Goal: Task Accomplishment & Management: Use online tool/utility

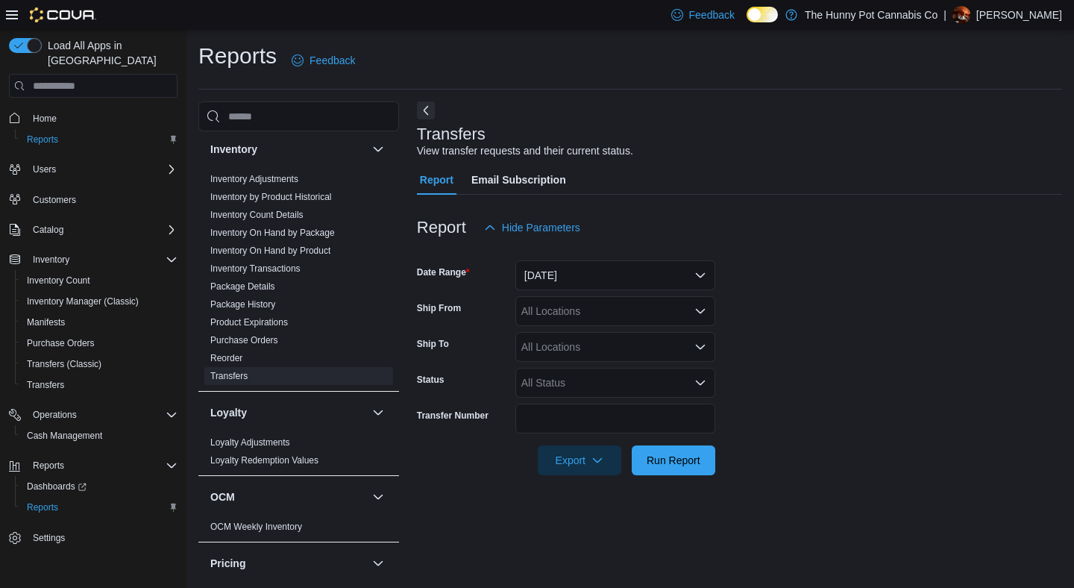
scroll to position [245, 0]
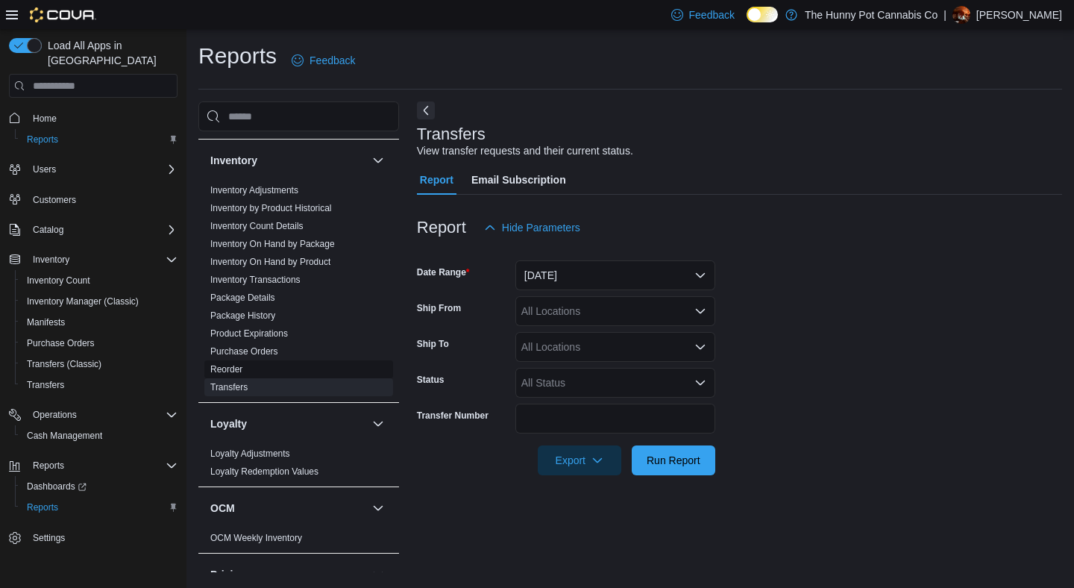
click at [242, 366] on link "Reorder" at bounding box center [226, 369] width 32 height 10
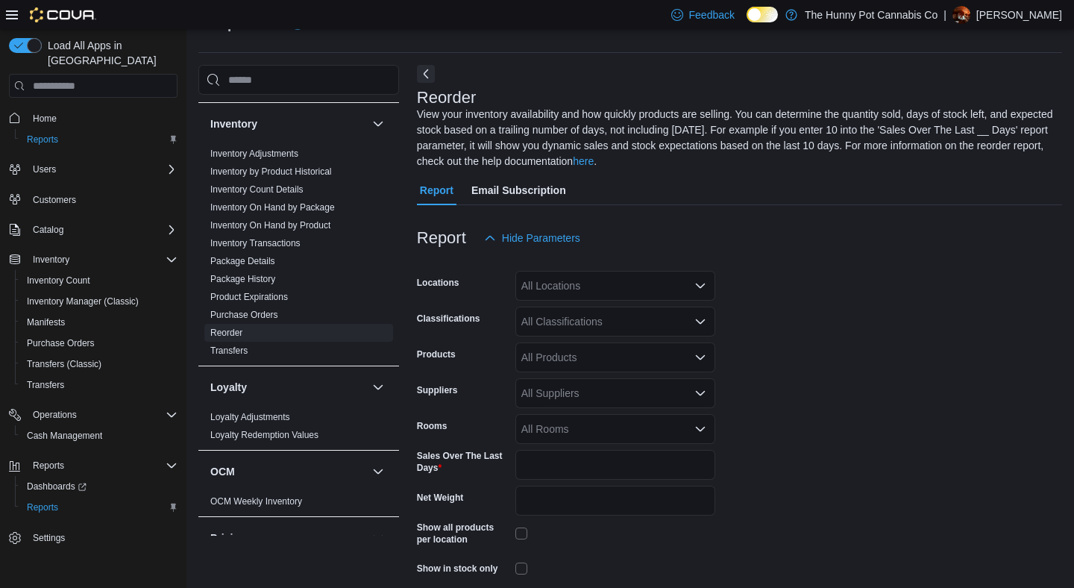
scroll to position [81, 0]
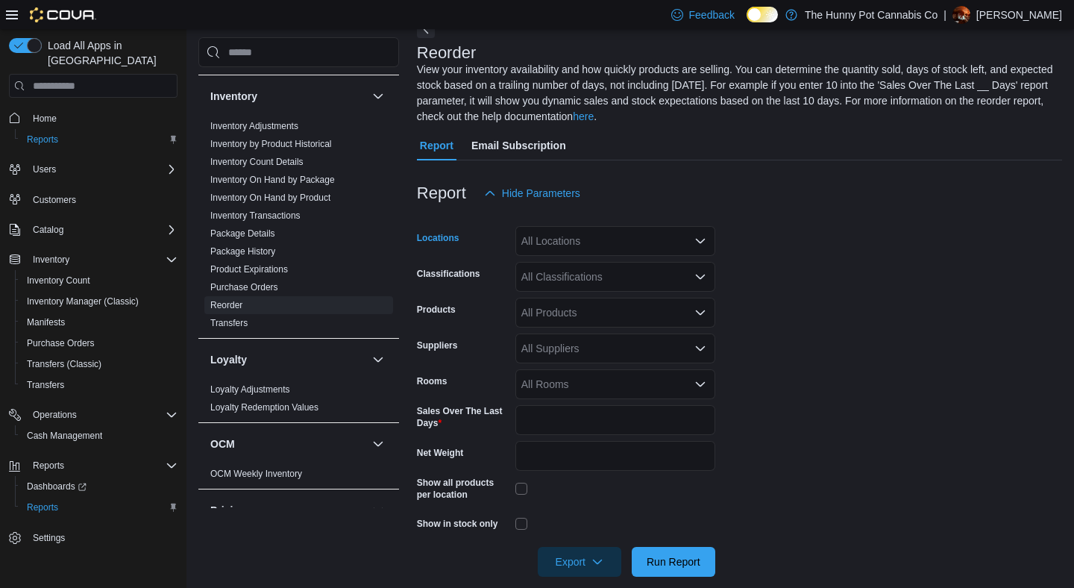
click at [585, 237] on div "All Locations" at bounding box center [615, 241] width 200 height 30
type input "****"
click at [575, 283] on span "[STREET_ADDRESS]" at bounding box center [598, 287] width 103 height 15
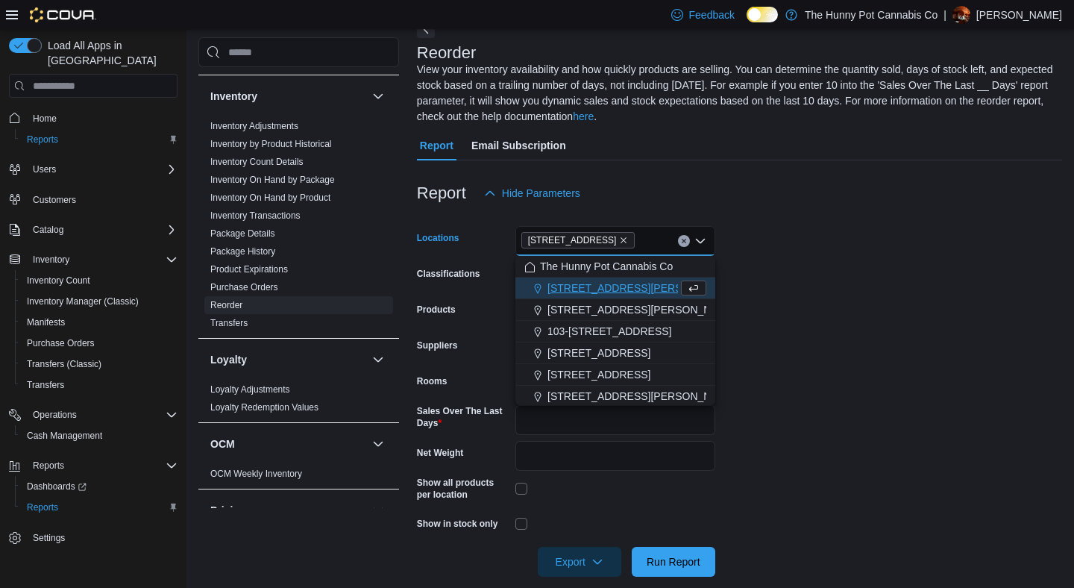
click at [843, 268] on form "Locations [STREET_ADDRESS] Selected. [STREET_ADDRESS] Press Backspace to delete…" at bounding box center [739, 392] width 645 height 368
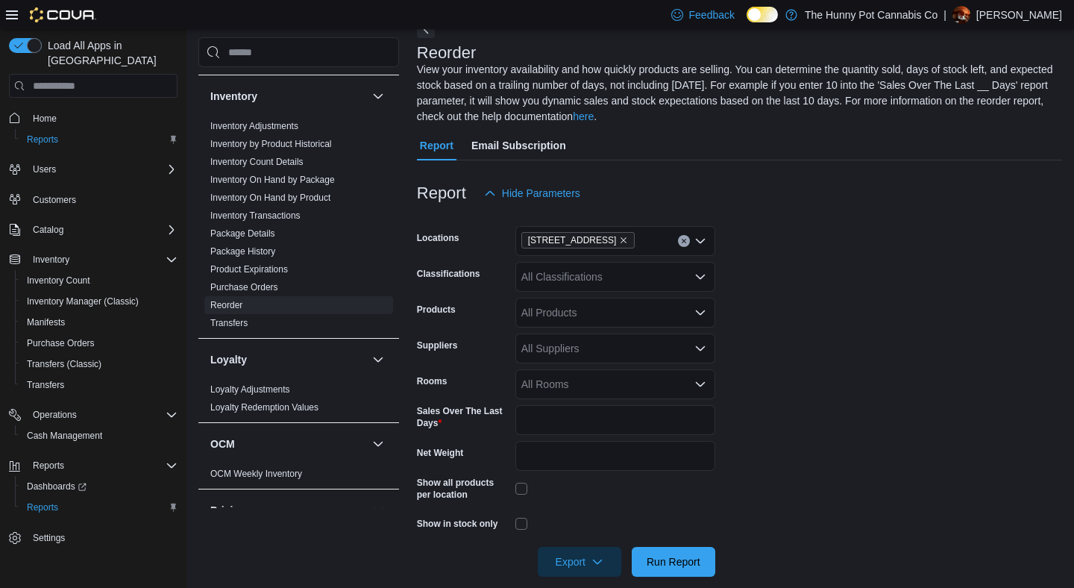
click at [623, 279] on div "All Classifications" at bounding box center [615, 277] width 200 height 30
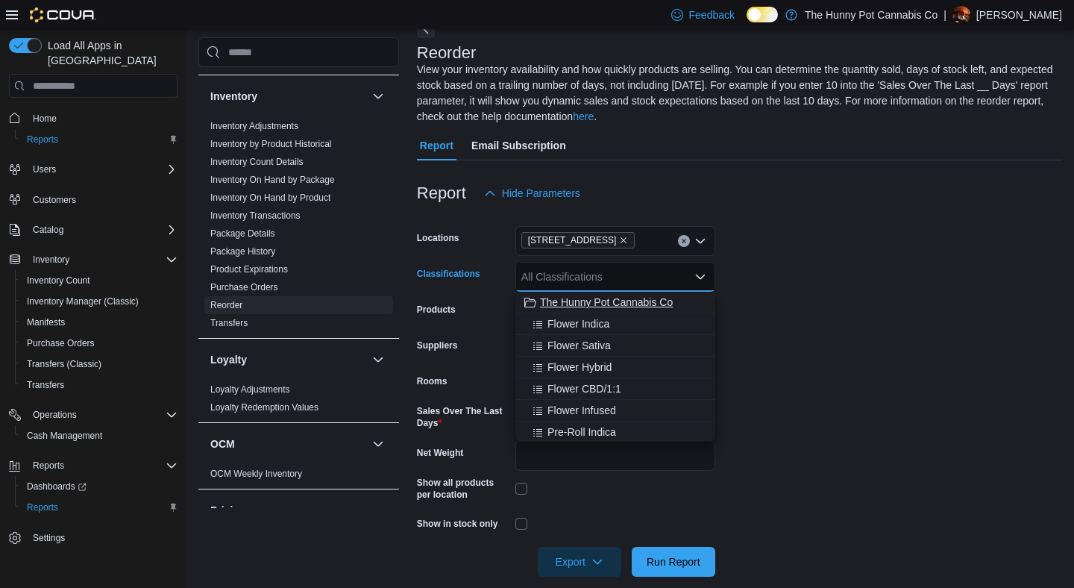
click at [650, 300] on span "The Hunny Pot Cannabis Co" at bounding box center [606, 302] width 133 height 15
click at [860, 344] on form "Locations [STREET_ADDRESS] Classifications The Hunny Pot Cannabis Co Combo box.…" at bounding box center [739, 392] width 645 height 368
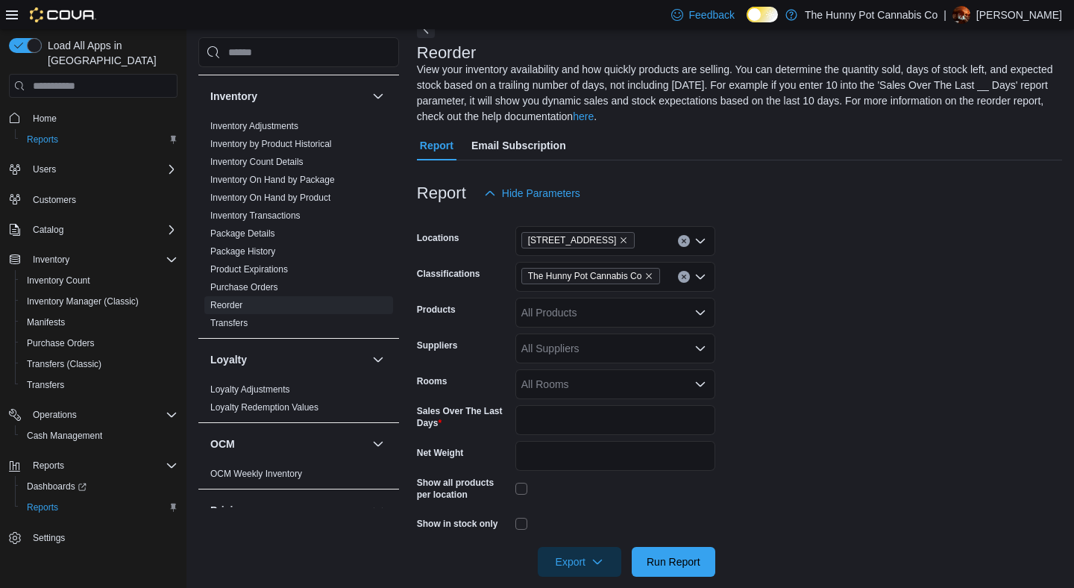
click at [802, 315] on form "Locations [STREET_ADDRESS] Classifications The Hunny Pot Cannabis Co Products A…" at bounding box center [739, 392] width 645 height 368
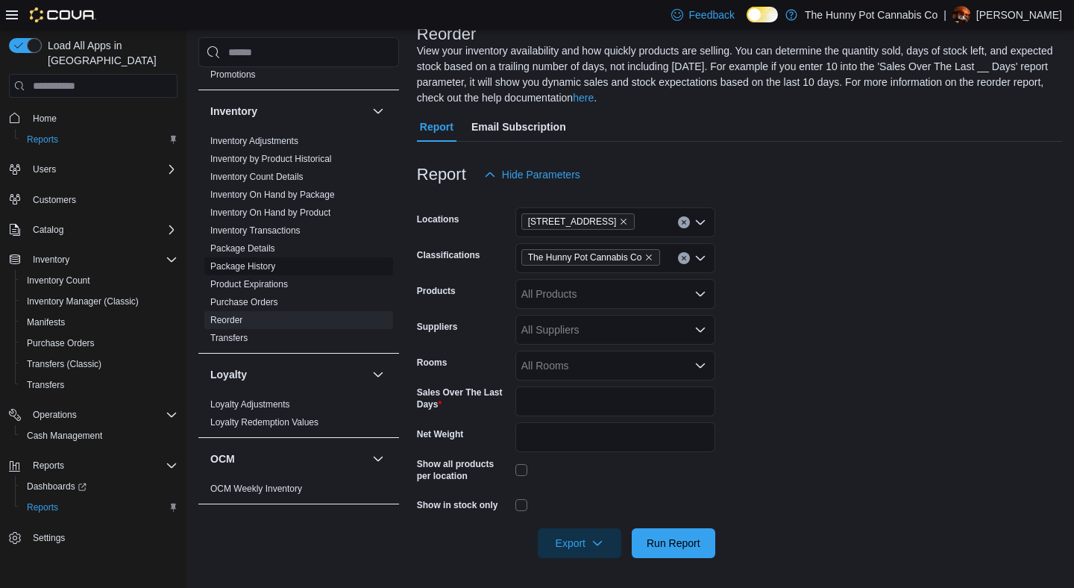
scroll to position [216, 0]
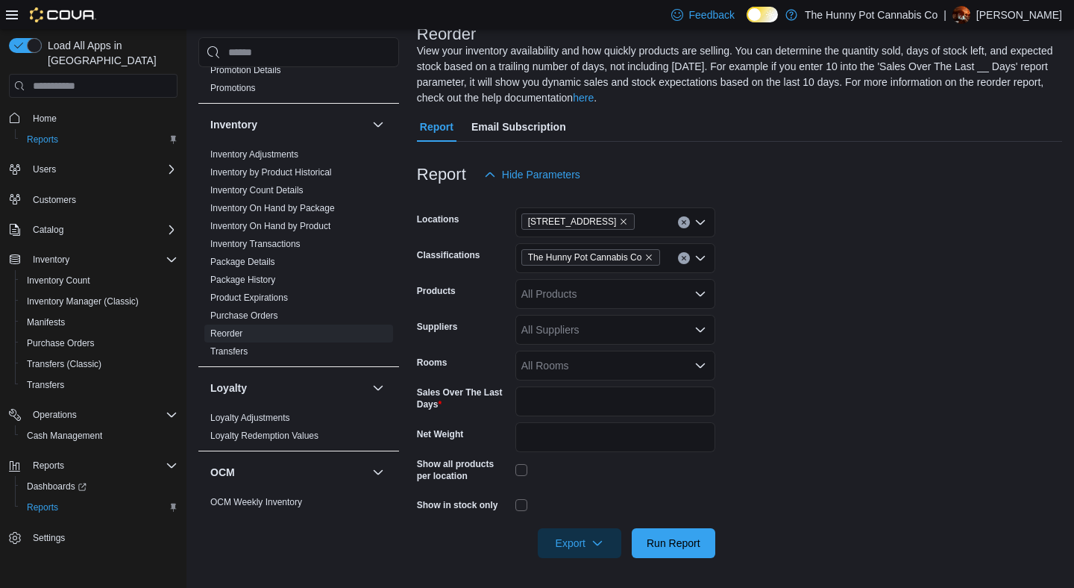
click at [478, 292] on div "Products" at bounding box center [463, 294] width 92 height 30
click at [798, 251] on form "Locations [STREET_ADDRESS] Classifications The Hunny Pot Cannabis Co Products A…" at bounding box center [739, 373] width 645 height 368
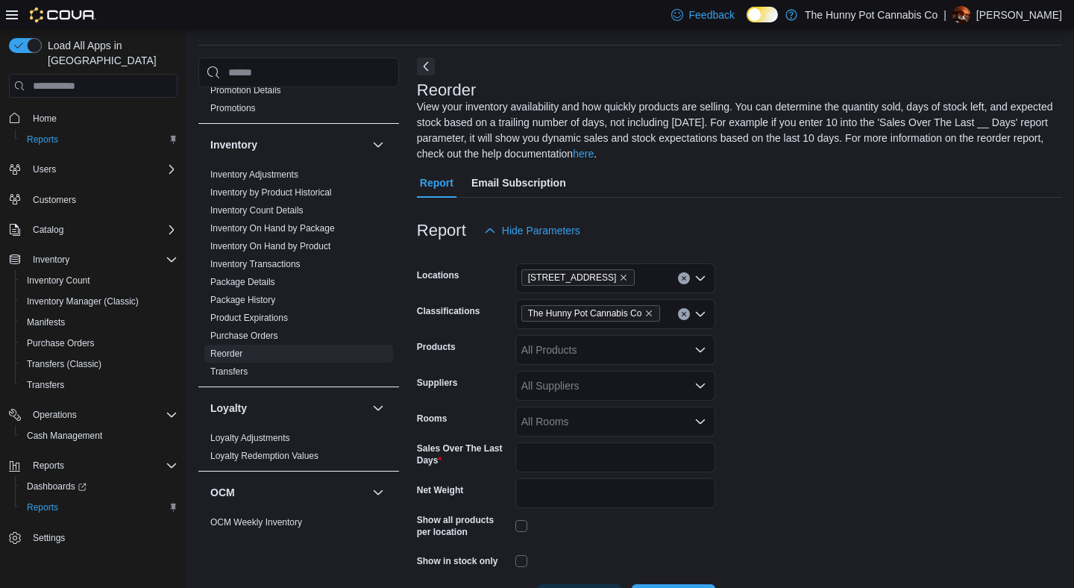
scroll to position [45, 0]
click at [797, 253] on div at bounding box center [739, 254] width 645 height 18
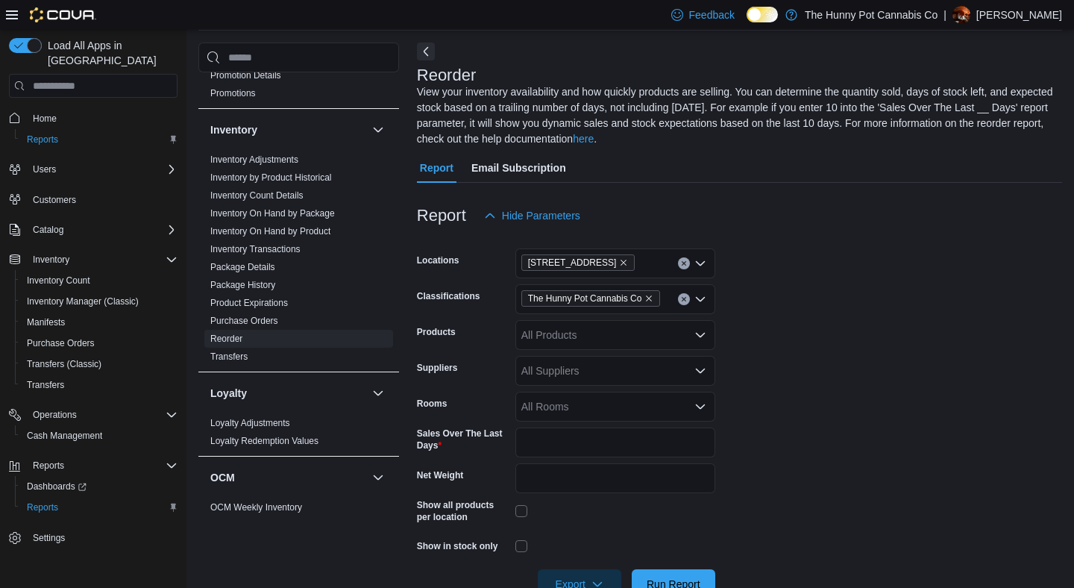
scroll to position [52, 0]
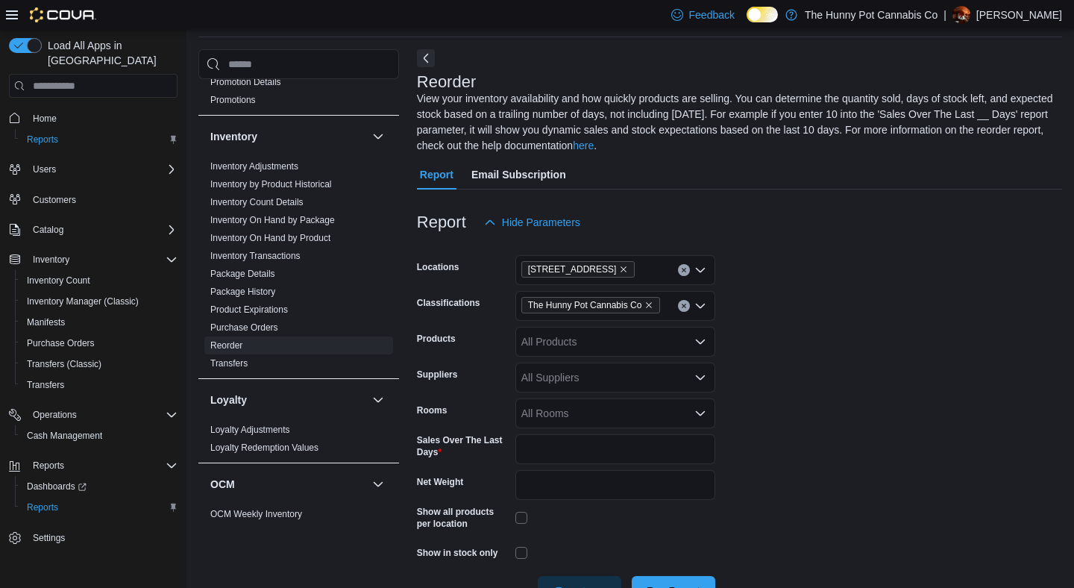
click at [748, 245] on div at bounding box center [739, 246] width 645 height 18
click at [768, 324] on form "Locations [STREET_ADDRESS] Classifications The Hunny Pot Cannabis Co Products A…" at bounding box center [739, 421] width 645 height 368
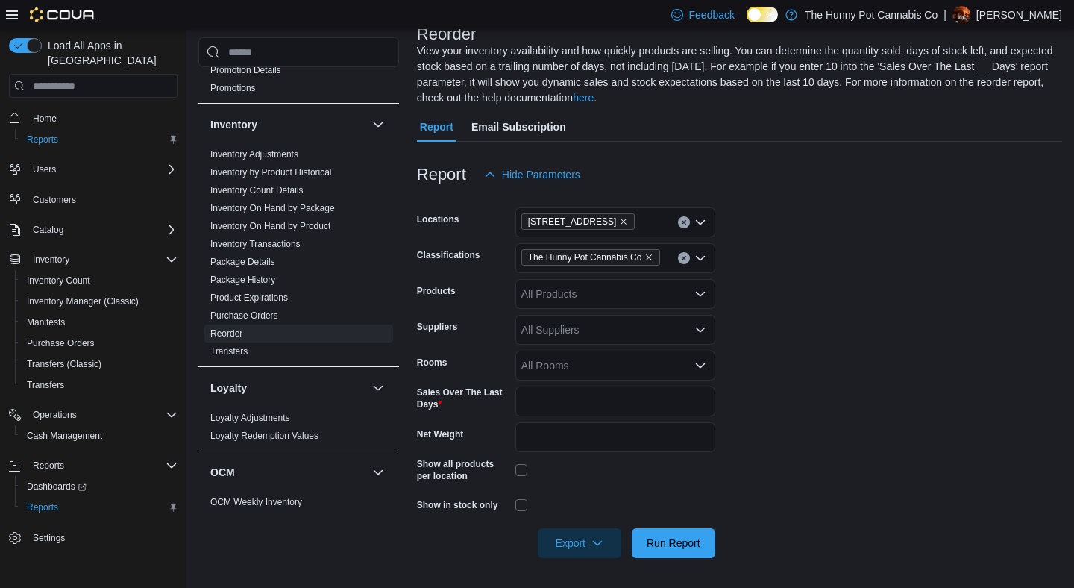
click at [617, 301] on div "All Products" at bounding box center [615, 294] width 200 height 30
click at [793, 309] on form "Locations [STREET_ADDRESS] Classifications The Hunny Pot Cannabis Co Products A…" at bounding box center [739, 373] width 645 height 368
click at [673, 542] on span "Run Report" at bounding box center [673, 542] width 54 height 15
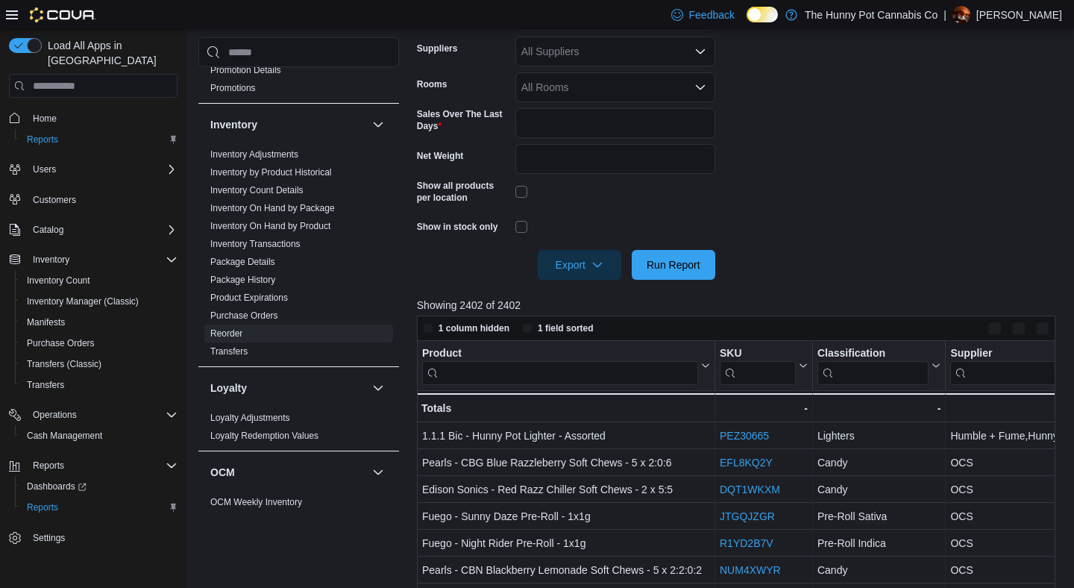
scroll to position [280, 0]
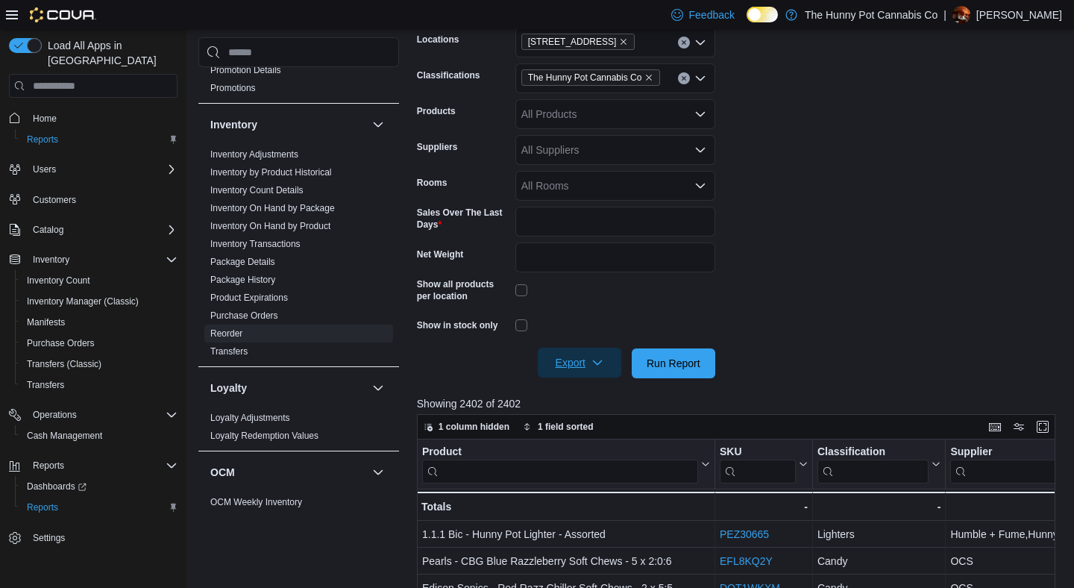
click at [606, 368] on span "Export" at bounding box center [580, 362] width 66 height 30
click at [578, 394] on span "Export to Excel" at bounding box center [580, 393] width 67 height 12
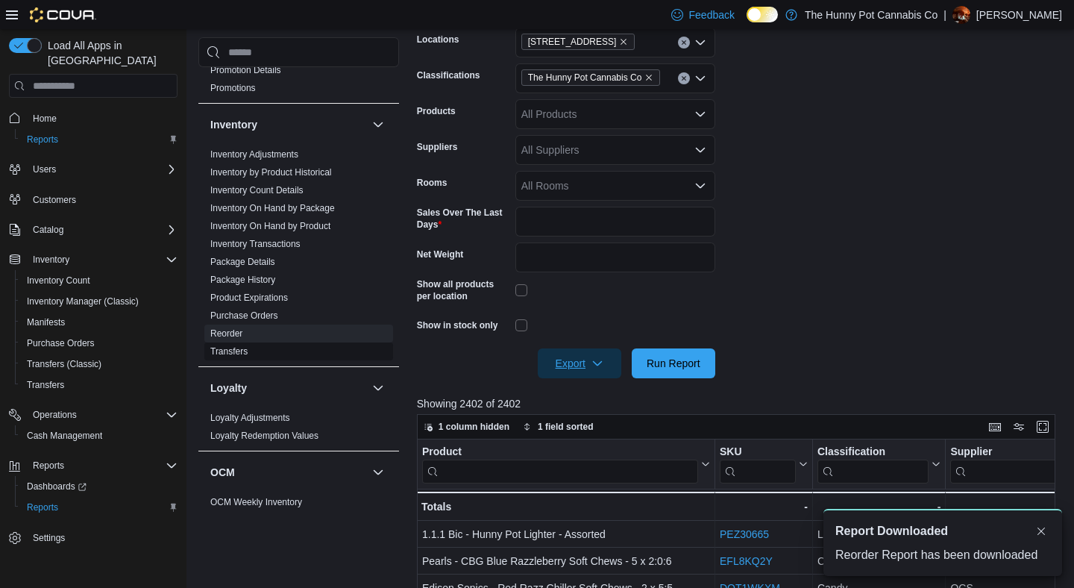
scroll to position [0, 0]
click at [326, 228] on link "Inventory On Hand by Product" at bounding box center [270, 226] width 120 height 10
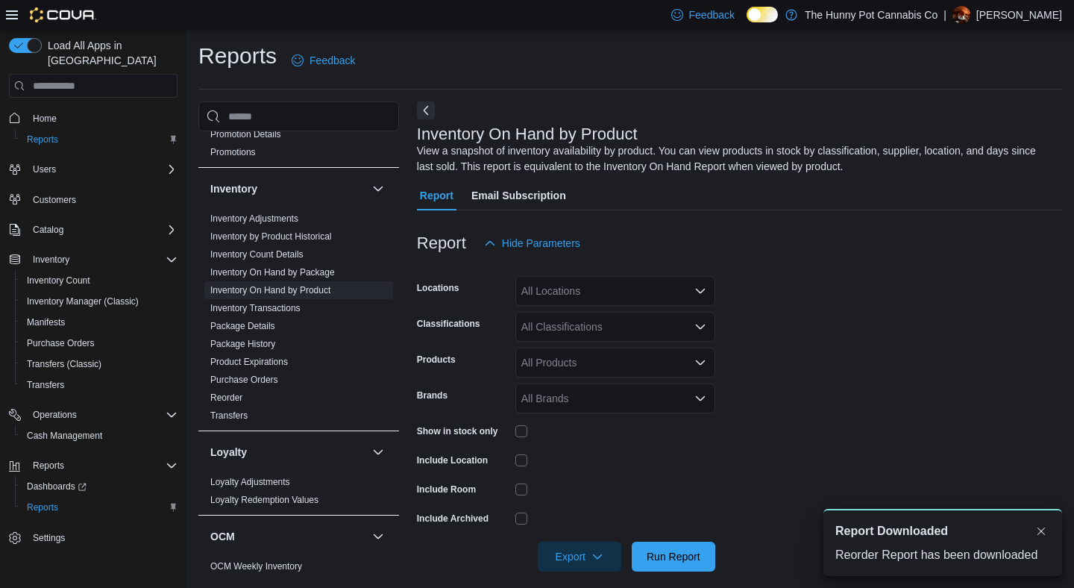
scroll to position [13, 0]
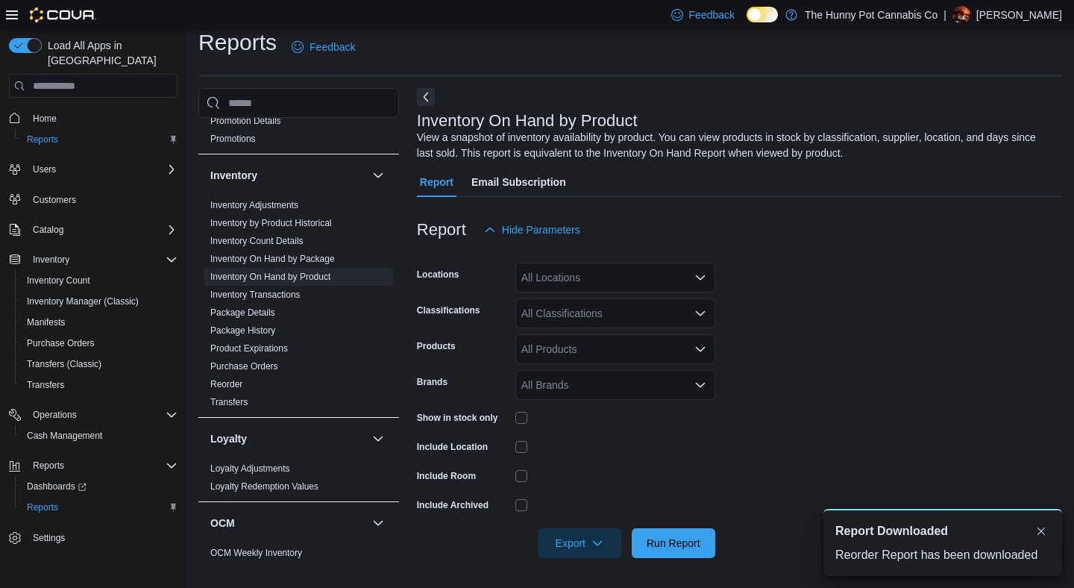
click at [631, 271] on div "All Locations" at bounding box center [615, 277] width 200 height 30
type input "****"
click at [608, 318] on span "[STREET_ADDRESS]" at bounding box center [598, 324] width 103 height 15
click at [866, 325] on form "Locations [STREET_ADDRESS] Classifications All Classifications Products All Pro…" at bounding box center [739, 401] width 645 height 313
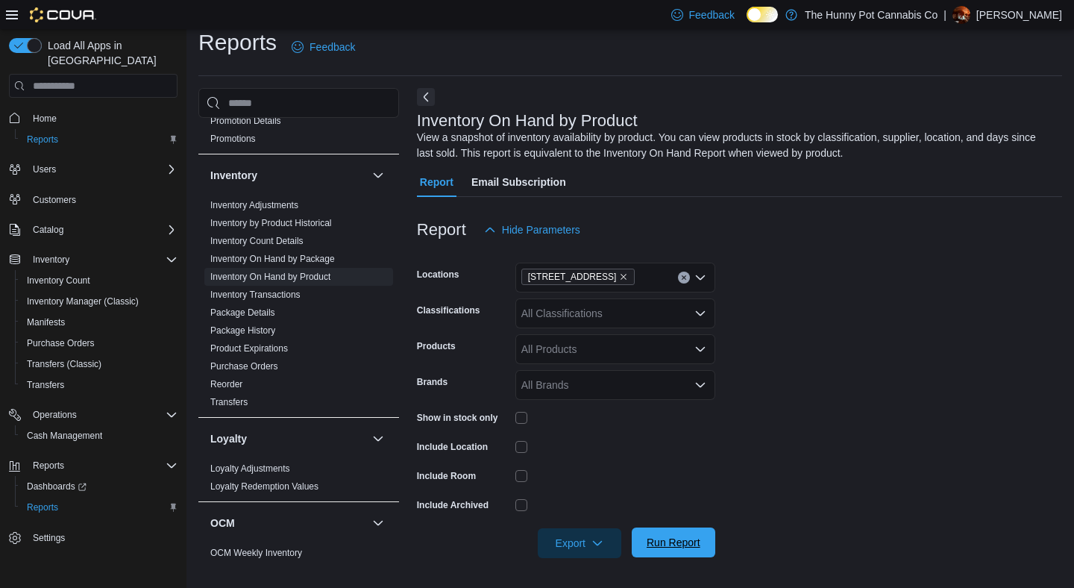
click at [661, 532] on span "Run Report" at bounding box center [673, 542] width 66 height 30
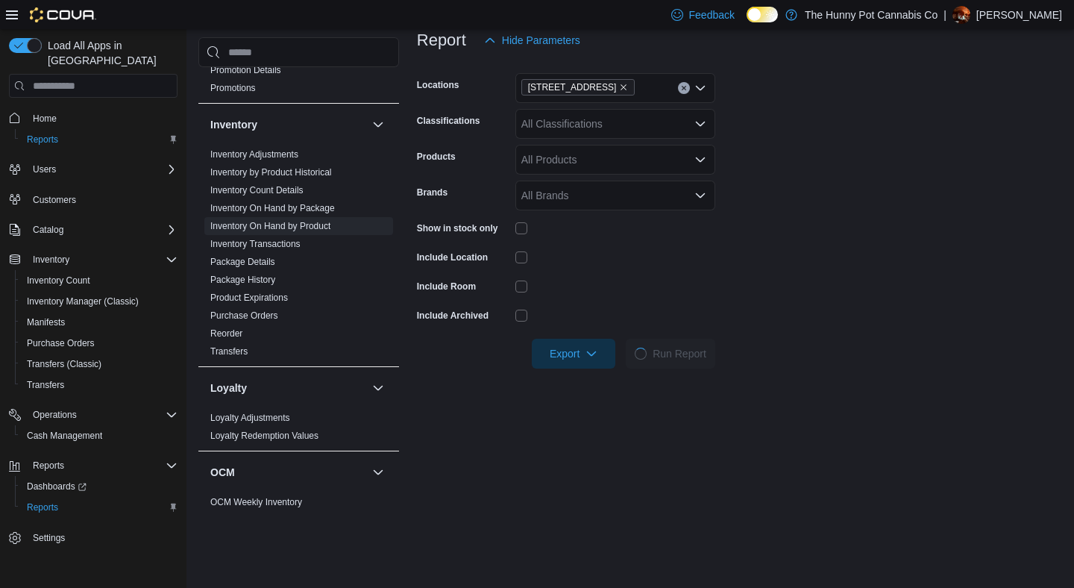
scroll to position [204, 0]
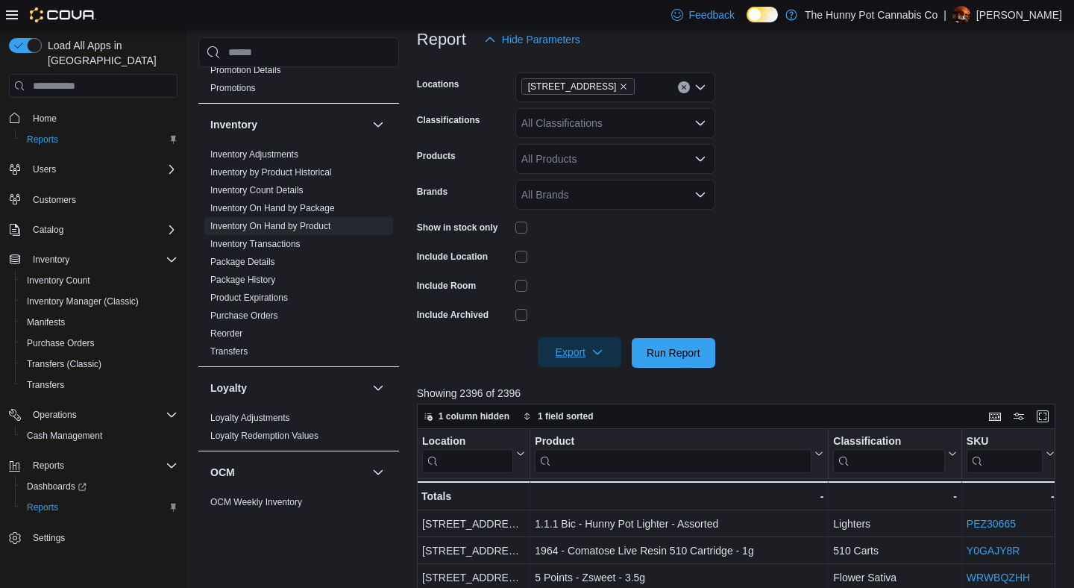
click at [596, 350] on icon "button" at bounding box center [597, 352] width 12 height 12
click at [579, 373] on button "Export to Excel" at bounding box center [580, 383] width 85 height 30
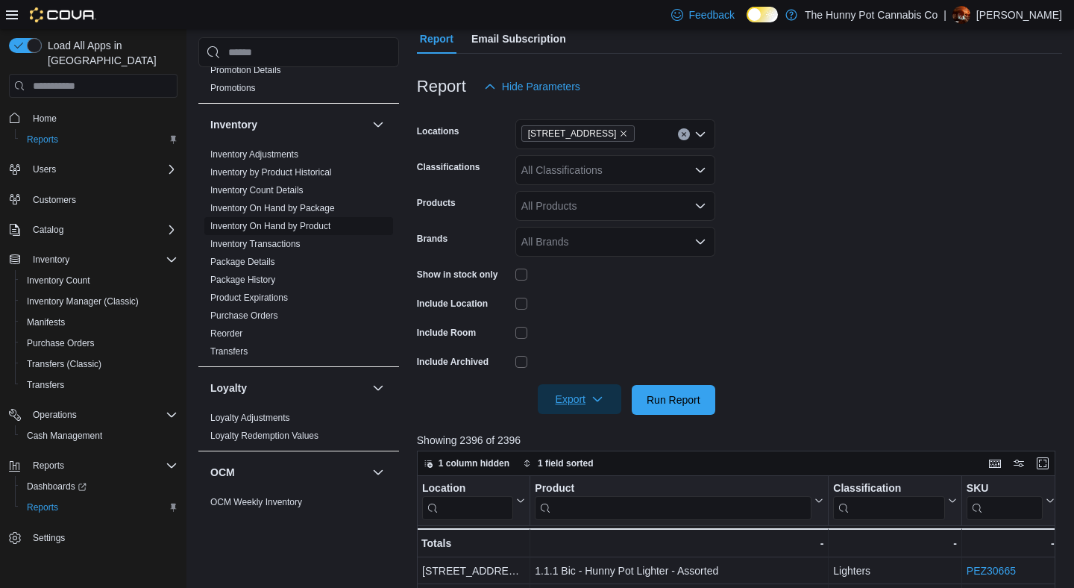
click at [330, 227] on link "Inventory On Hand by Product" at bounding box center [270, 226] width 120 height 10
click at [619, 133] on icon "Remove 1405 Carling Ave from selection in this group" at bounding box center [623, 133] width 9 height 9
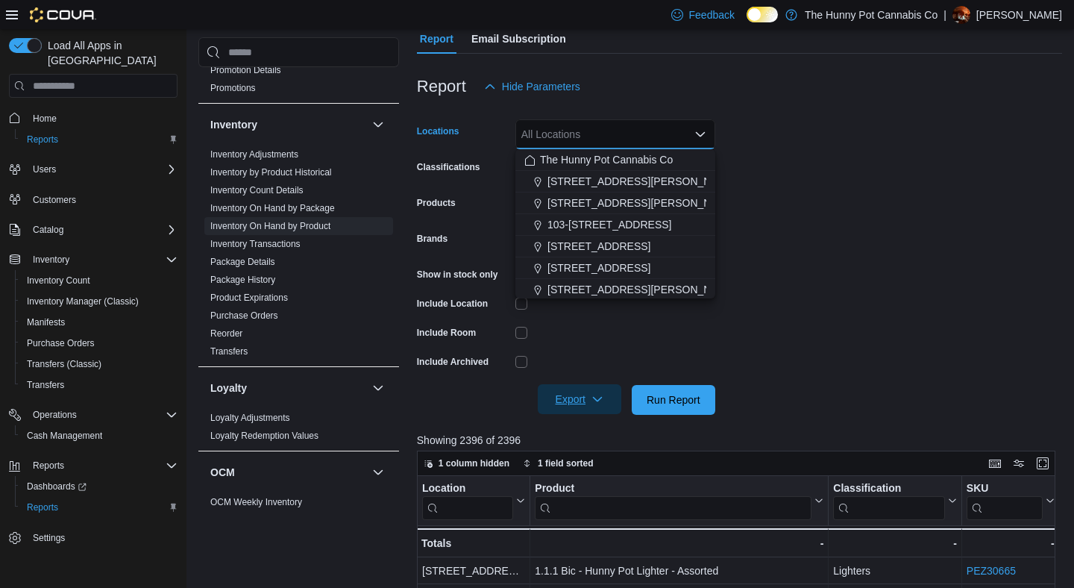
click at [596, 137] on div "All Locations Combo box. Selected. Combo box input. All Locations. Type some te…" at bounding box center [615, 134] width 200 height 30
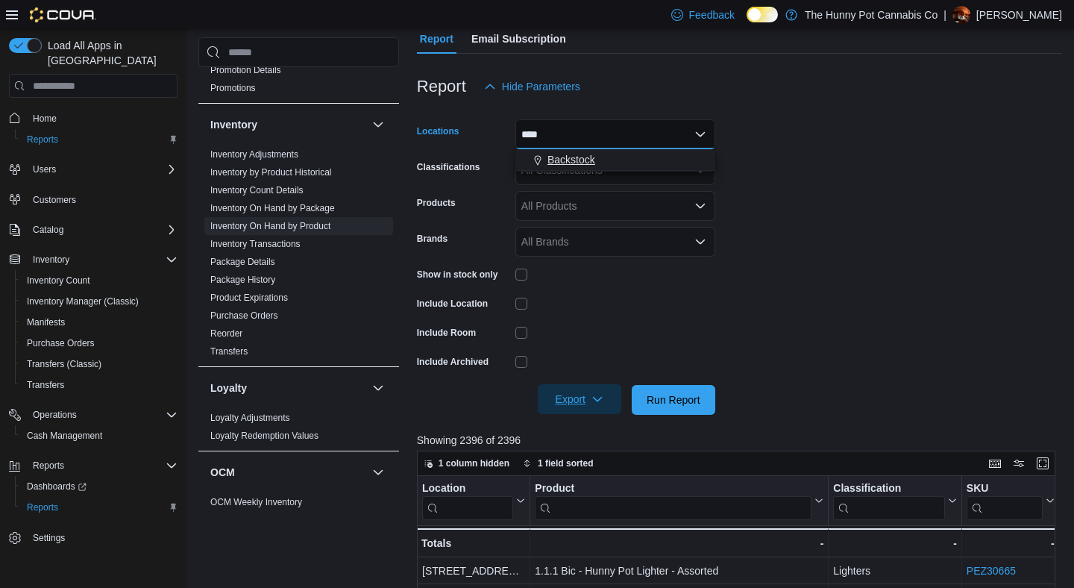
type input "****"
click at [587, 160] on span "Backstock" at bounding box center [571, 159] width 48 height 15
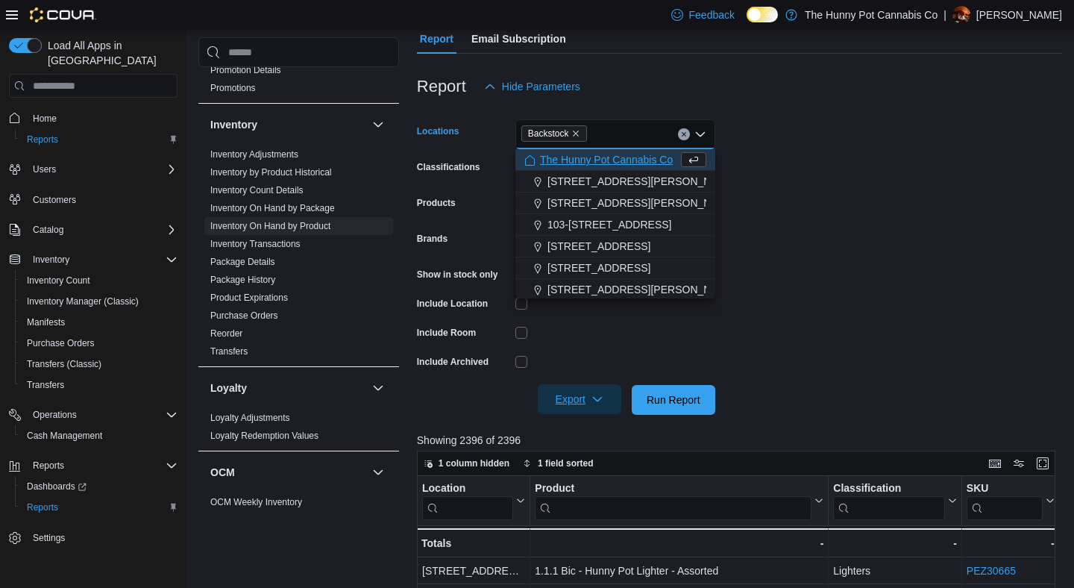
click at [751, 338] on form "Locations Backstock Combo box. Selected. [GEOGRAPHIC_DATA]. Press Backspace to …" at bounding box center [739, 257] width 645 height 313
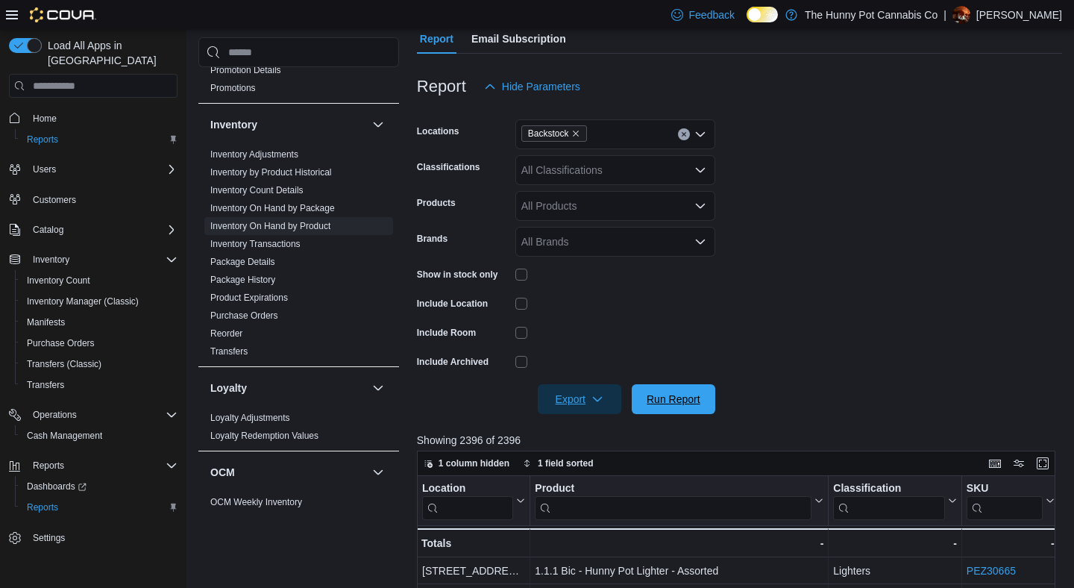
click at [703, 407] on span "Run Report" at bounding box center [673, 399] width 66 height 30
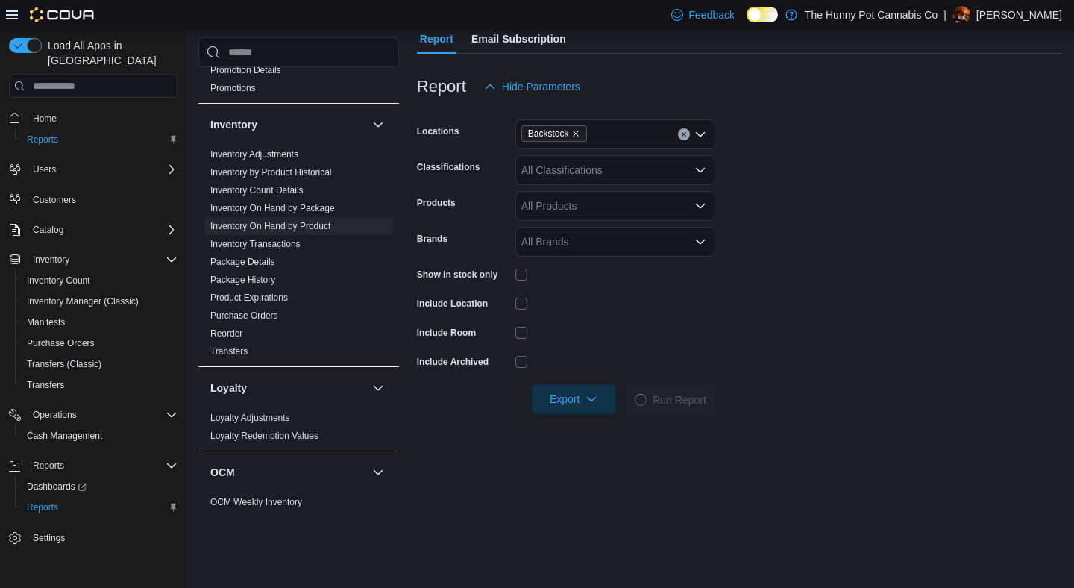
scroll to position [292, 0]
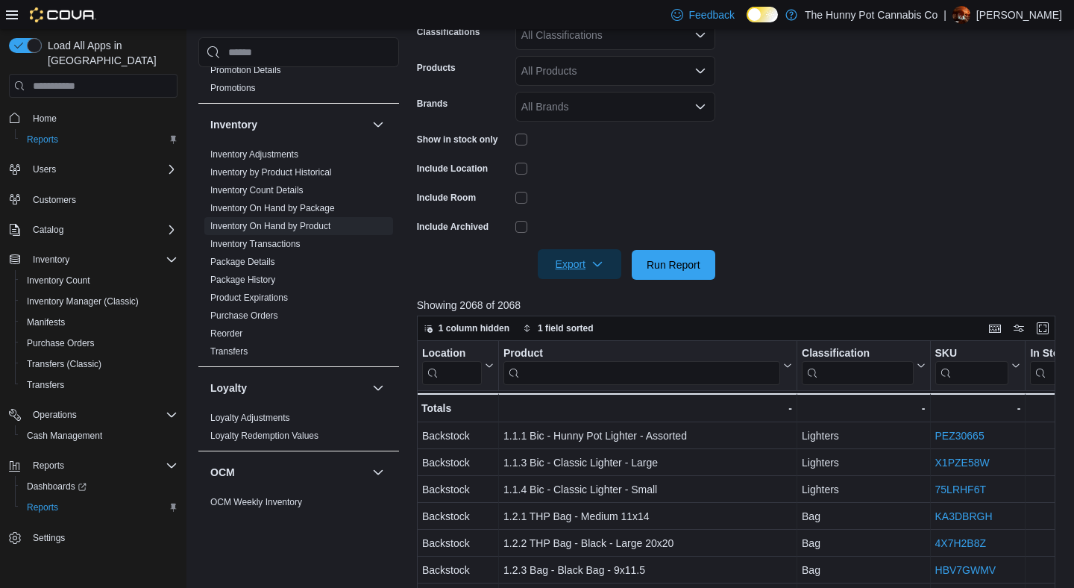
click at [590, 267] on span "Export" at bounding box center [580, 264] width 66 height 30
click at [580, 190] on div at bounding box center [615, 197] width 200 height 23
click at [591, 265] on span "Export" at bounding box center [580, 264] width 66 height 30
click at [583, 289] on span "Export to Excel" at bounding box center [580, 295] width 67 height 12
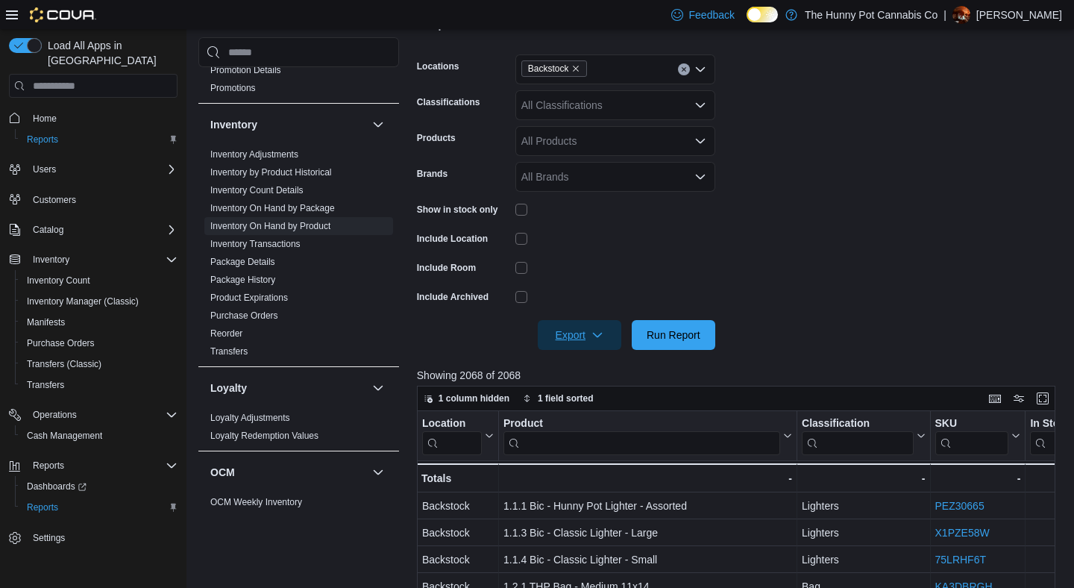
scroll to position [218, 0]
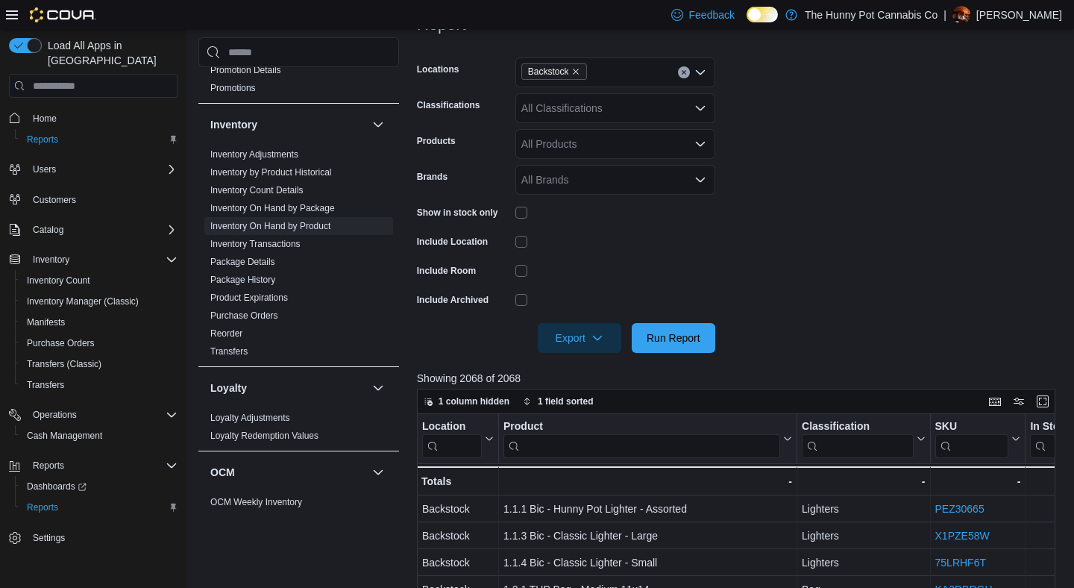
click at [656, 217] on div at bounding box center [615, 213] width 200 height 12
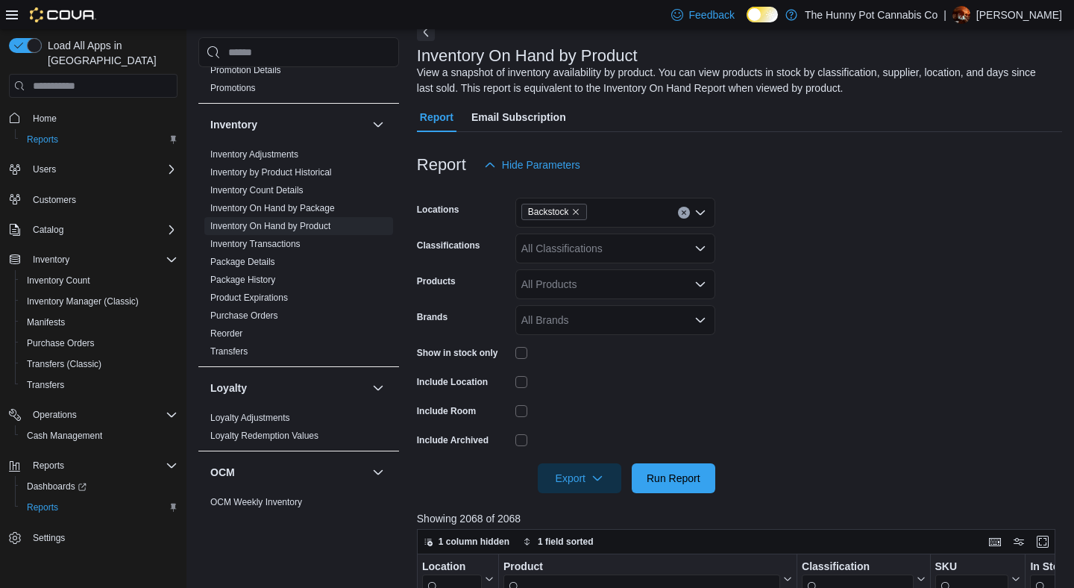
scroll to position [78, 0]
